Goal: Transaction & Acquisition: Purchase product/service

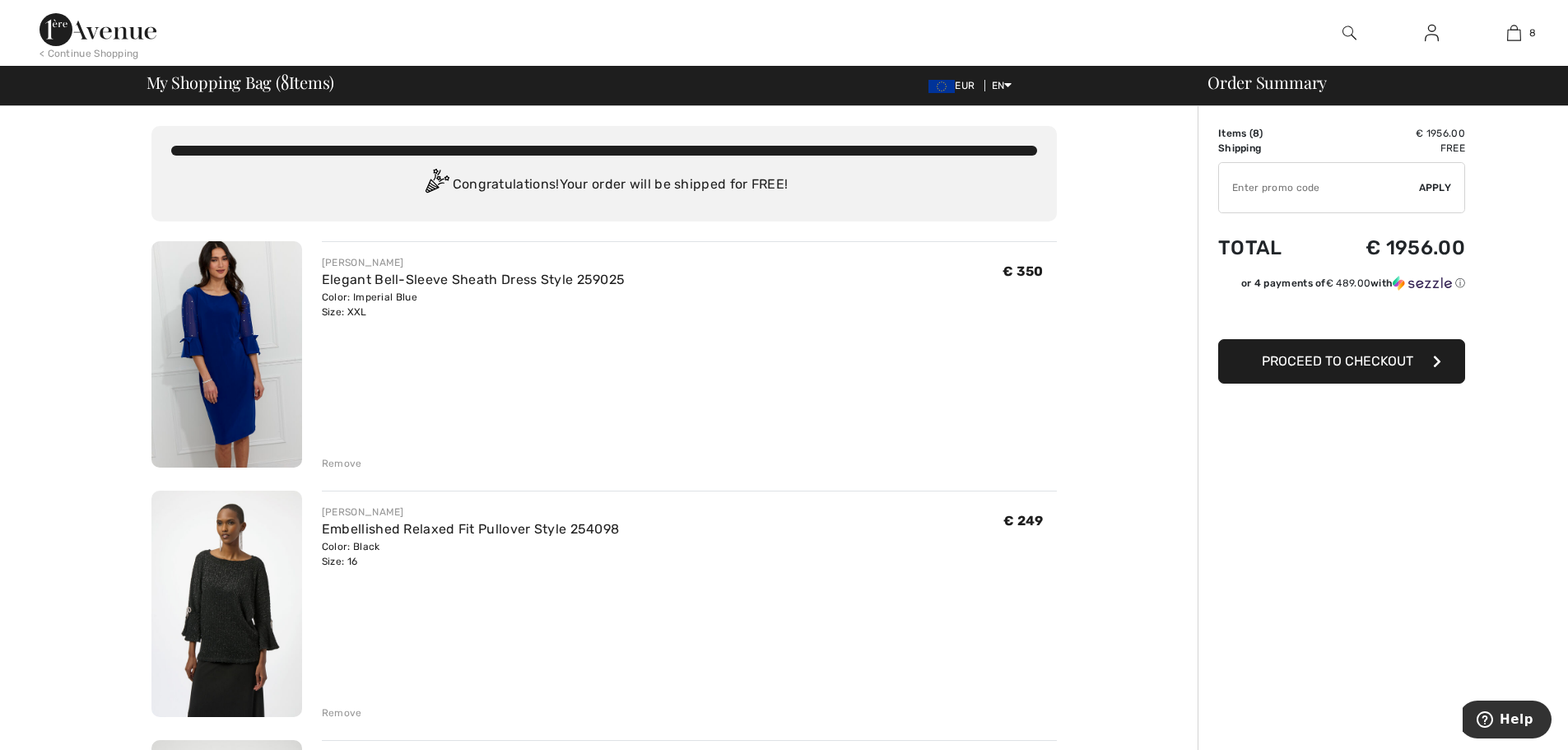
click at [338, 465] on div "Remove" at bounding box center [342, 463] width 40 height 15
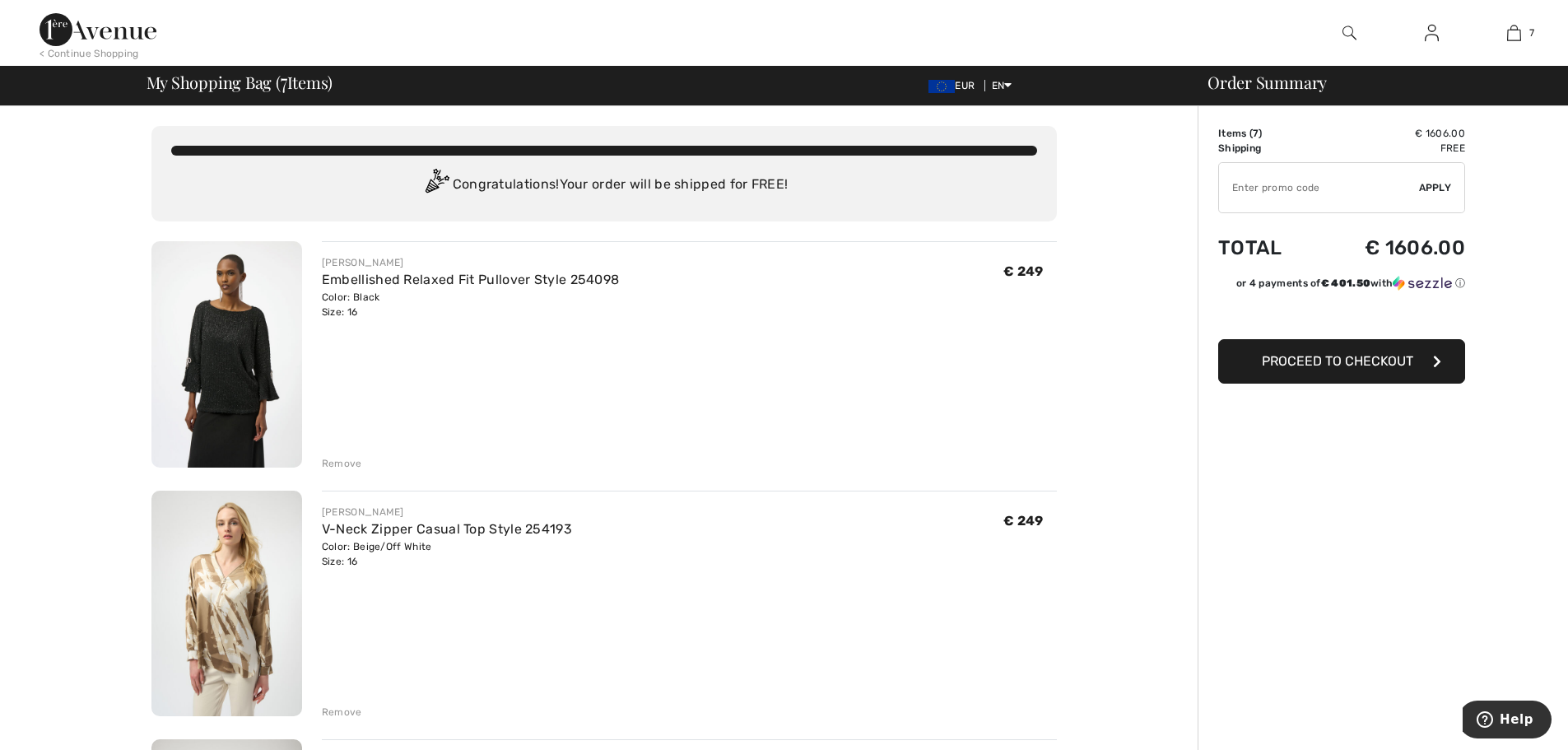
click at [401, 287] on div "Embellished Relaxed Fit Pullover Style 254098" at bounding box center [471, 280] width 298 height 20
click at [241, 362] on img at bounding box center [227, 354] width 151 height 227
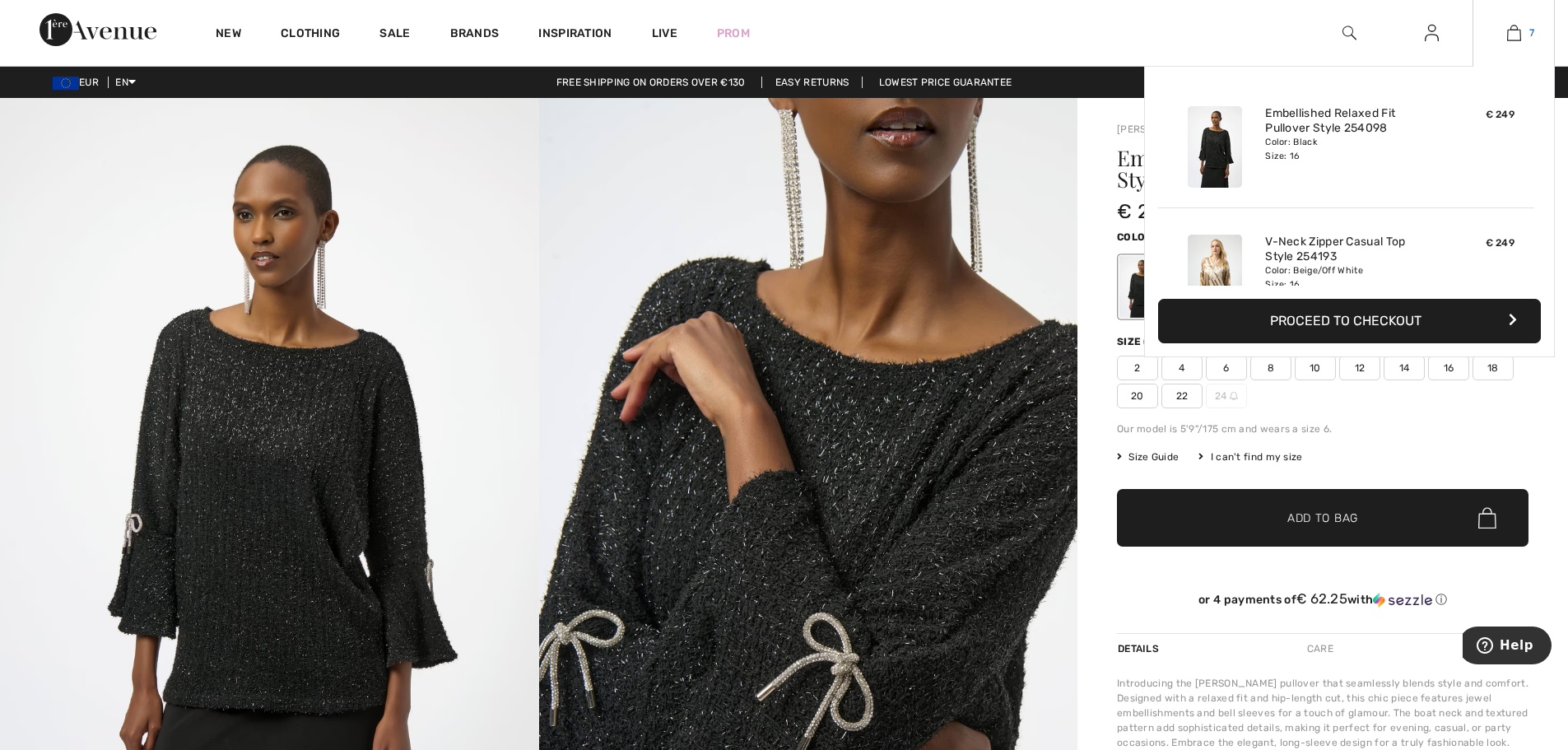
click at [1516, 34] on img at bounding box center [1514, 33] width 14 height 20
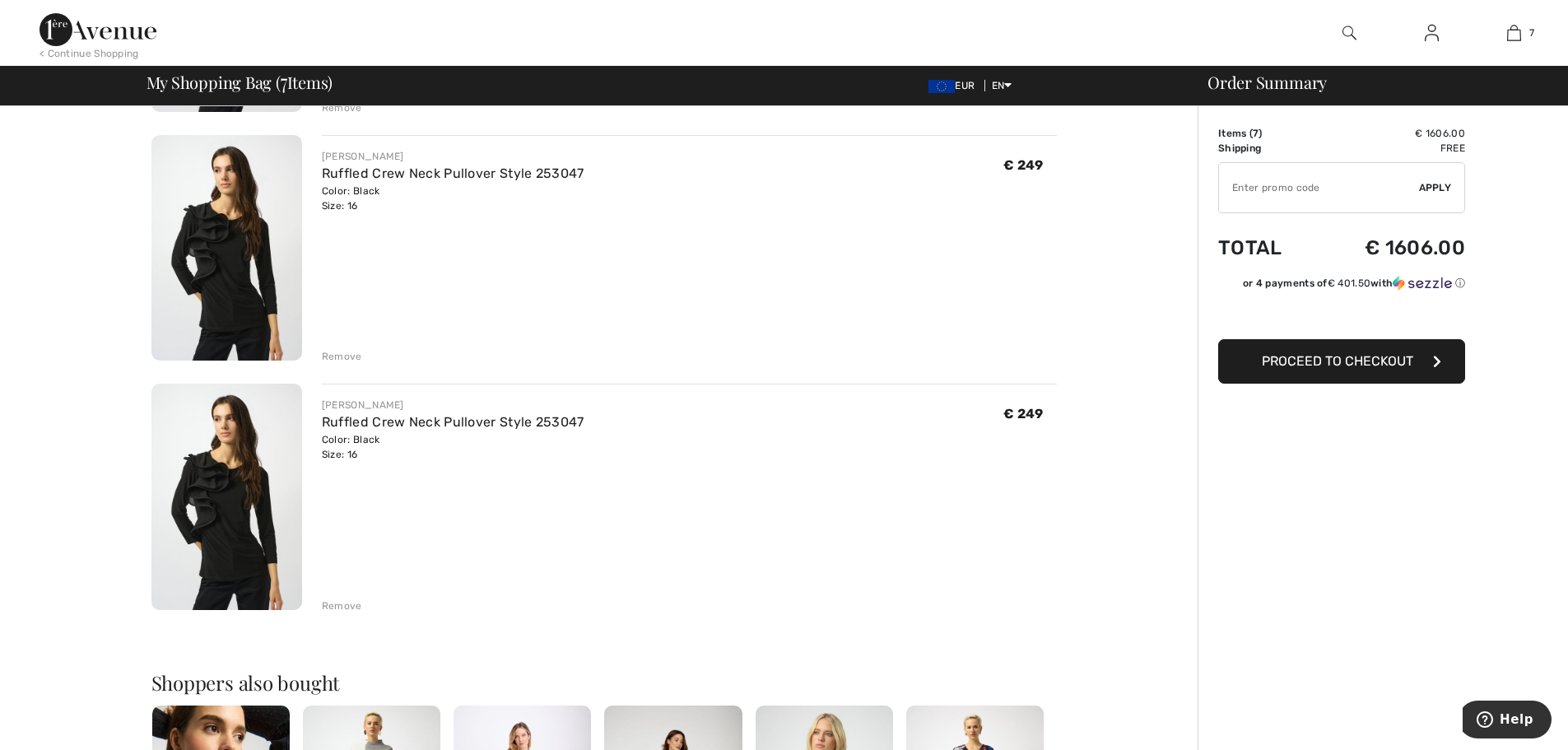
scroll to position [1350, 0]
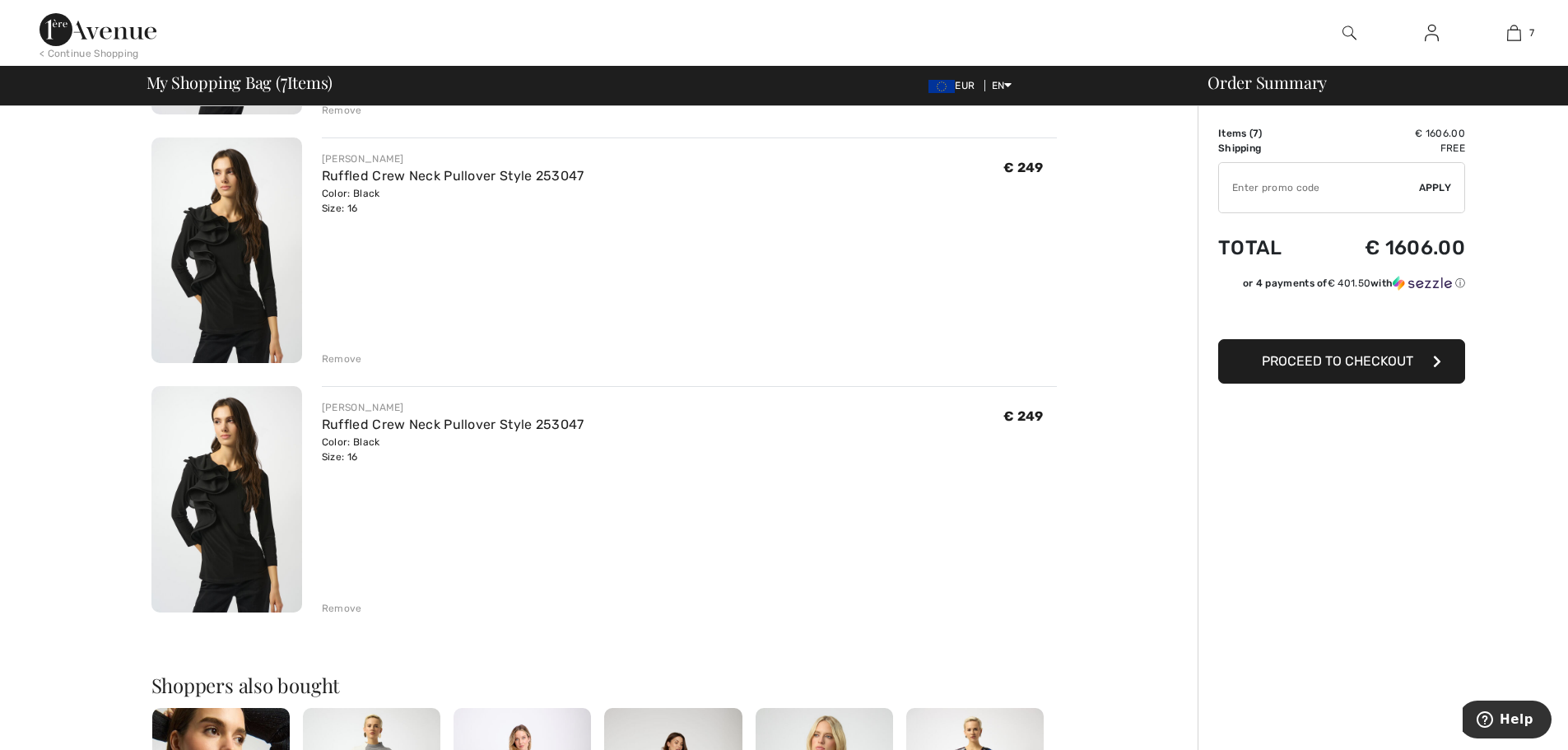
click at [334, 354] on div "Remove" at bounding box center [342, 359] width 40 height 15
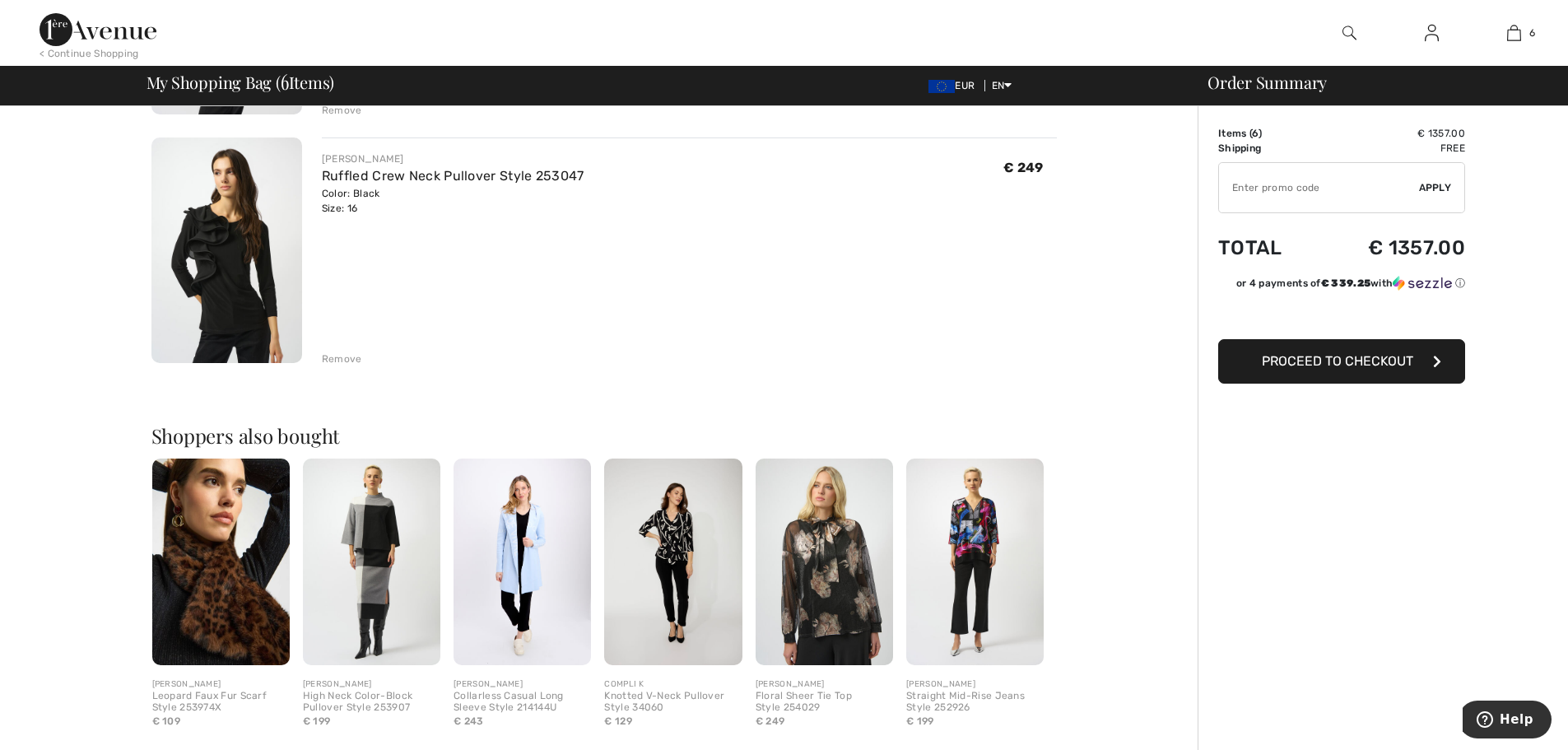
click at [1333, 361] on span "Proceed to Checkout" at bounding box center [1338, 361] width 152 height 16
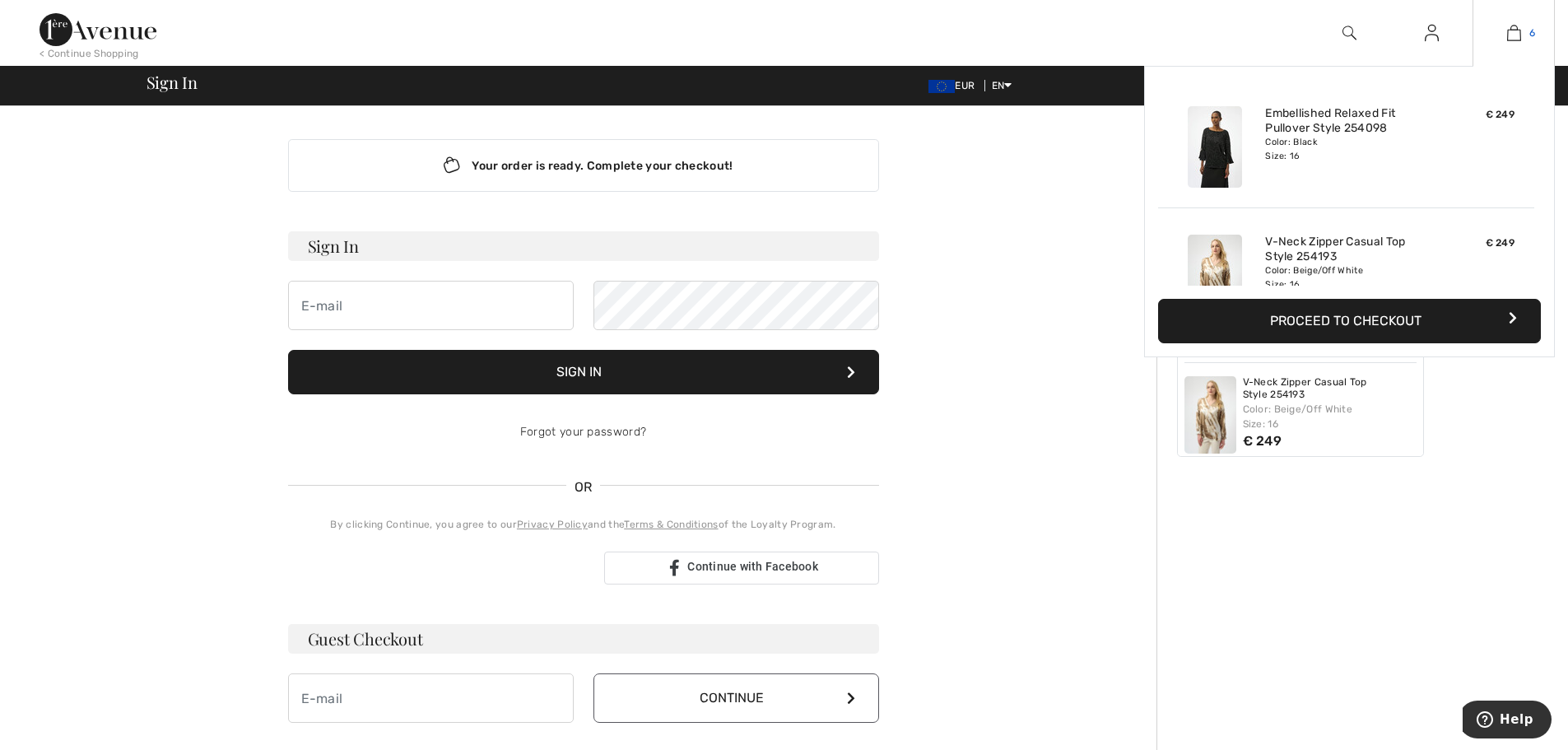
click at [1506, 35] on link "6" at bounding box center [1514, 33] width 80 height 20
